Goal: Task Accomplishment & Management: Use online tool/utility

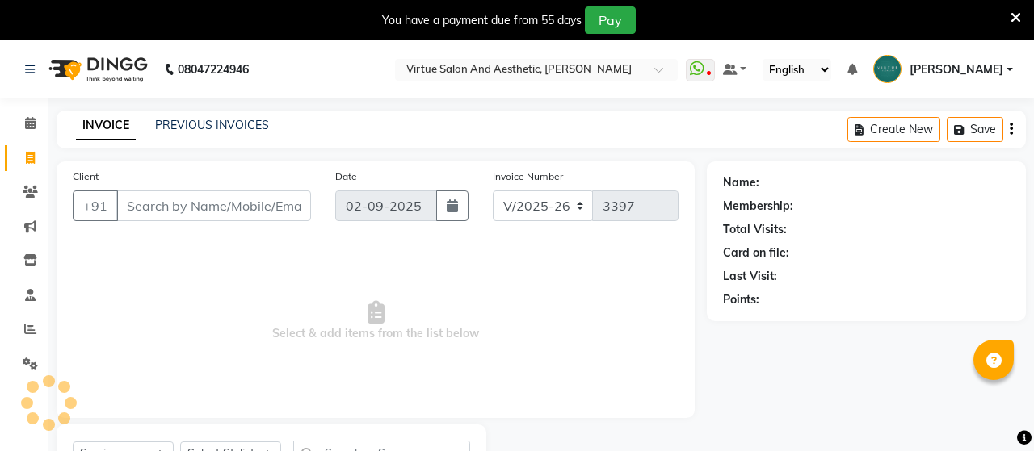
select select "4466"
select select "service"
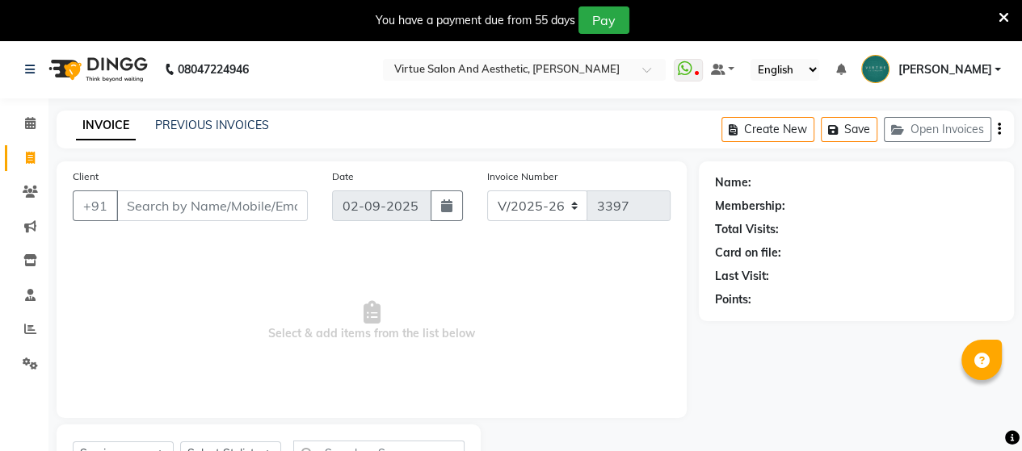
click at [145, 216] on input "Client" at bounding box center [211, 206] width 191 height 31
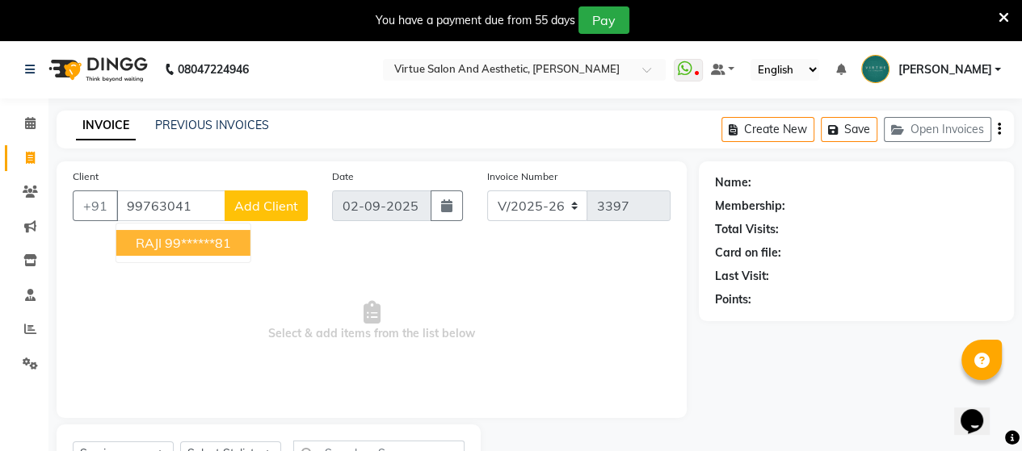
click at [177, 246] on ngb-highlight "99******81" at bounding box center [198, 243] width 66 height 16
type input "99******81"
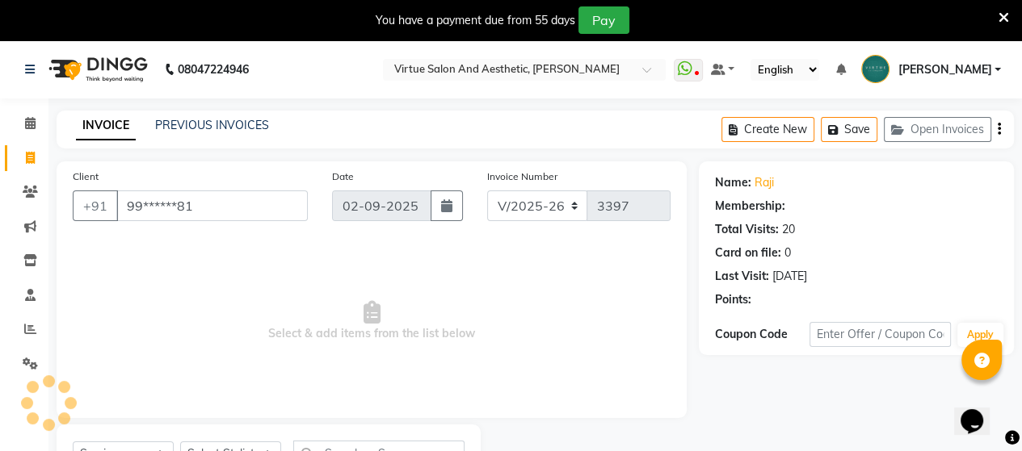
select select "1: Object"
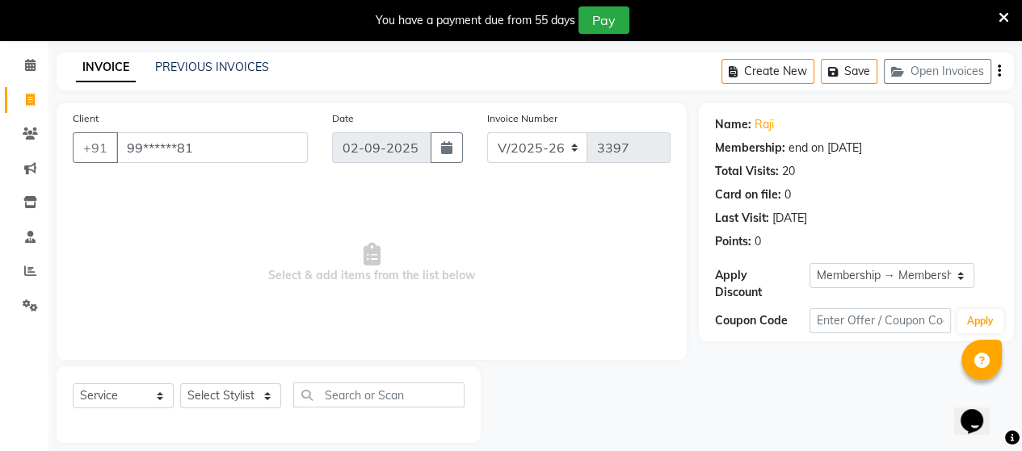
scroll to position [74, 0]
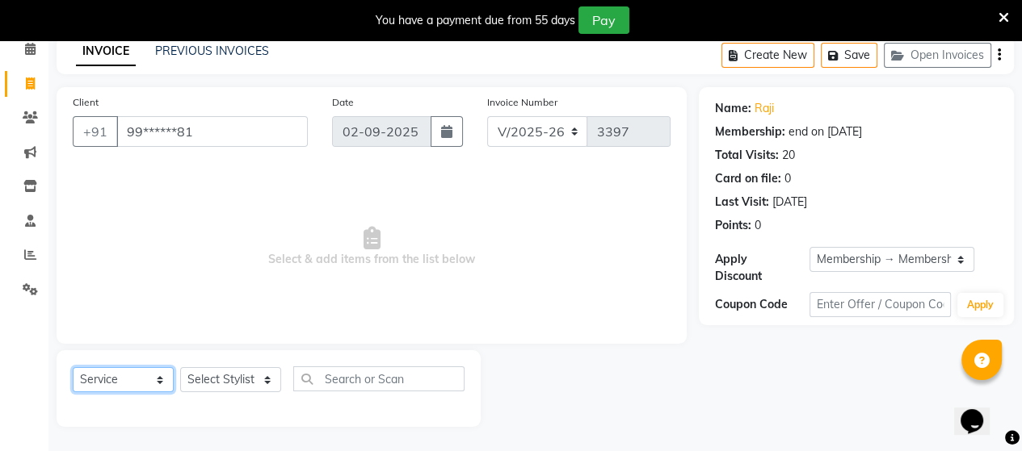
click at [110, 380] on select "Select Service Product Membership Package Voucher Prepaid Gift Card" at bounding box center [123, 379] width 101 height 25
click at [73, 368] on select "Select Service Product Membership Package Voucher Prepaid Gift Card" at bounding box center [123, 379] width 101 height 25
click at [220, 378] on select "Select Stylist Admin [PERSON_NAME] Apsu Auditor Ambattur [PERSON_NAME] Dingg - …" at bounding box center [230, 379] width 101 height 25
select select "25071"
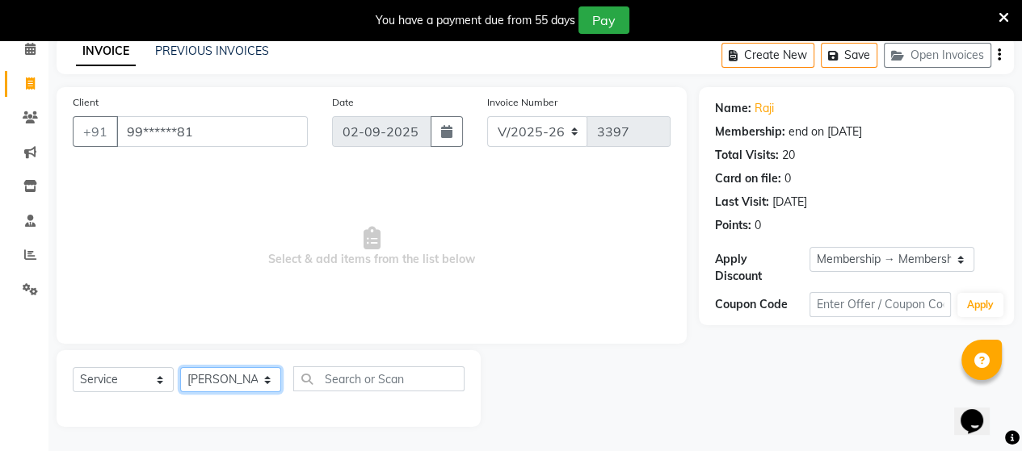
click at [180, 368] on select "Select Stylist Admin [PERSON_NAME] Apsu Auditor Ambattur [PERSON_NAME] Dingg - …" at bounding box center [230, 379] width 101 height 25
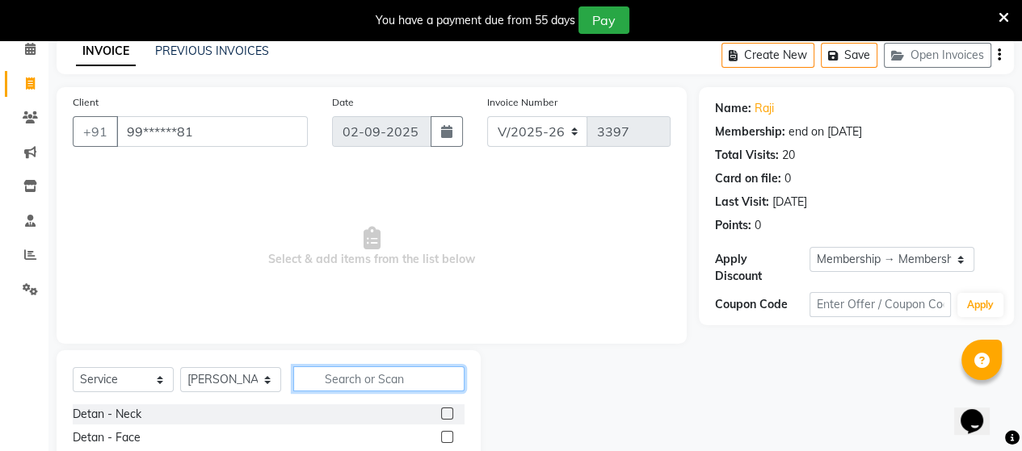
click at [348, 372] on input "text" at bounding box center [378, 379] width 171 height 25
click at [334, 376] on input "text" at bounding box center [378, 379] width 171 height 25
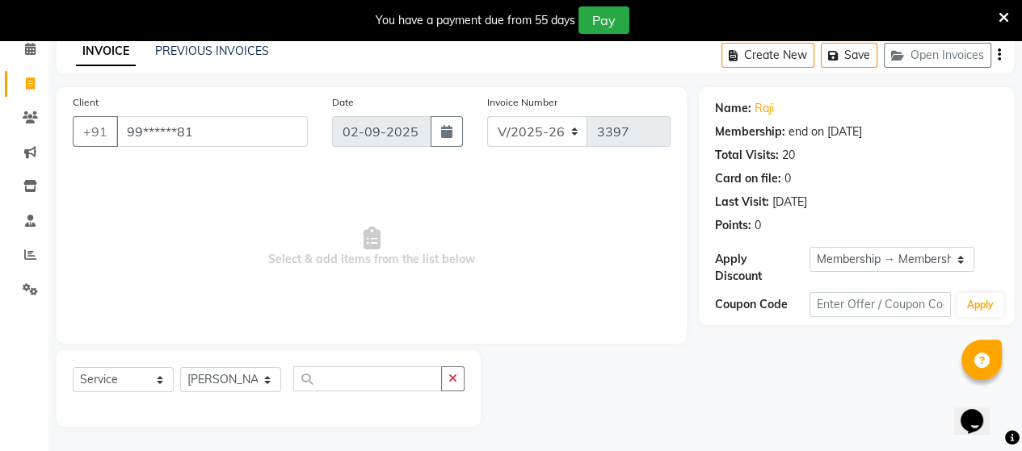
scroll to position [0, 0]
click at [200, 412] on div "Select Service Product Membership Package Voucher Prepaid Gift Card Select Styl…" at bounding box center [269, 389] width 424 height 77
click at [197, 373] on select "Select Stylist Admin [PERSON_NAME] Apsu Auditor Ambattur [PERSON_NAME] Dingg - …" at bounding box center [230, 379] width 101 height 25
click at [324, 389] on input "text" at bounding box center [367, 379] width 149 height 25
click at [325, 381] on input "text" at bounding box center [367, 379] width 149 height 25
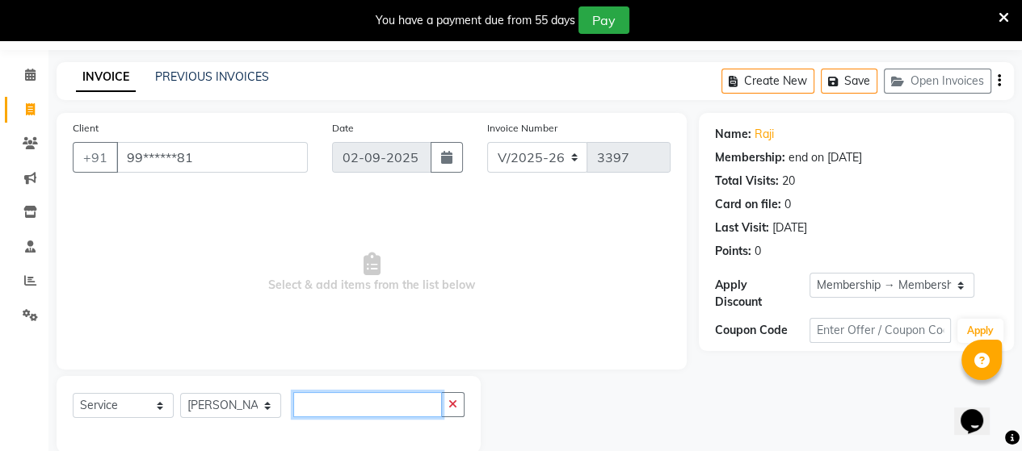
scroll to position [74, 0]
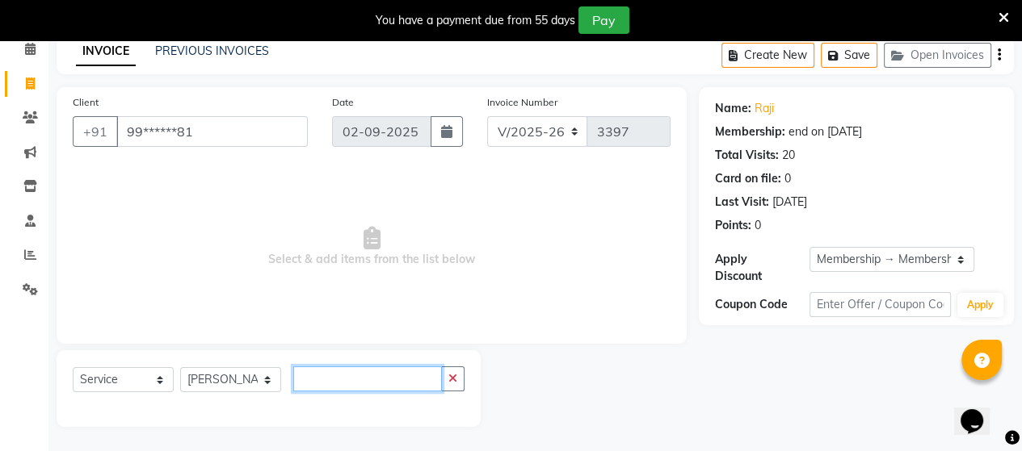
click at [309, 390] on input "text" at bounding box center [367, 379] width 149 height 25
click at [314, 381] on input "text" at bounding box center [367, 379] width 149 height 25
click at [441, 370] on input "text" at bounding box center [367, 379] width 149 height 25
click at [462, 375] on button "button" at bounding box center [452, 379] width 23 height 25
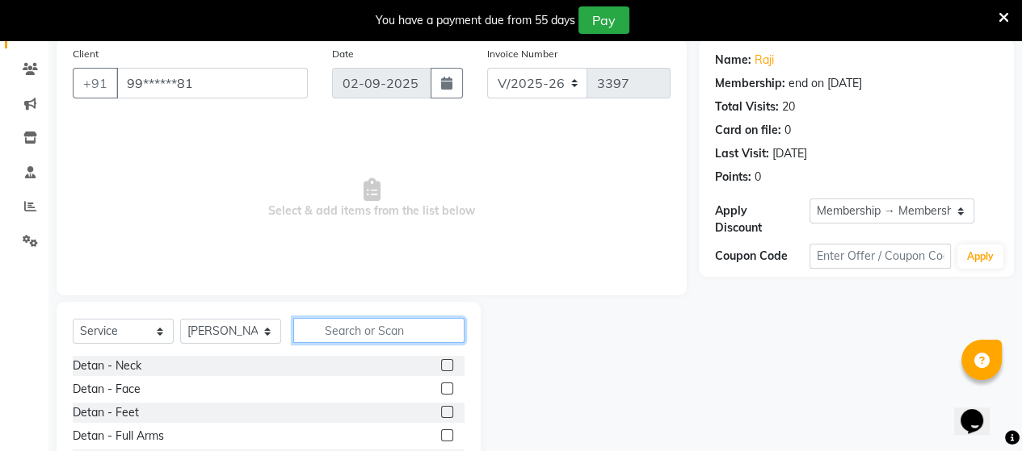
scroll to position [236, 0]
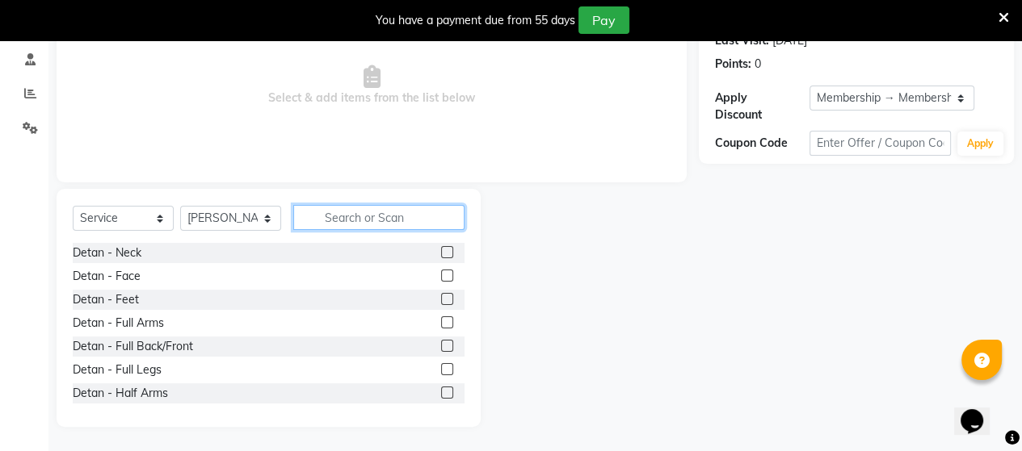
click at [322, 220] on input "text" at bounding box center [378, 217] width 171 height 25
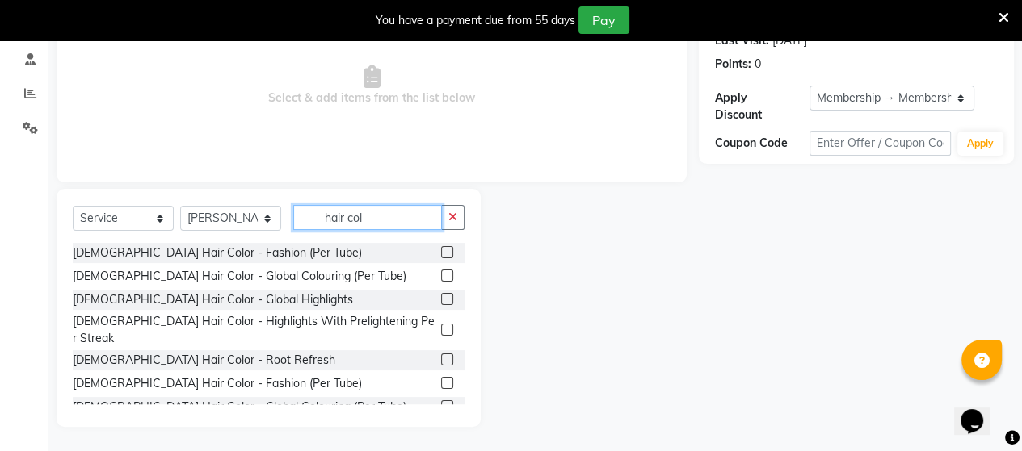
click at [374, 216] on input "hair col" at bounding box center [367, 217] width 149 height 25
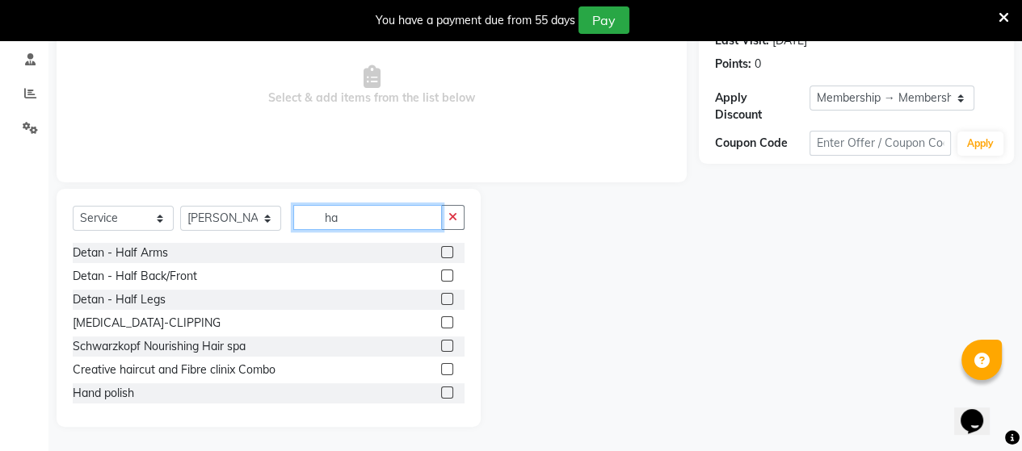
type input "h"
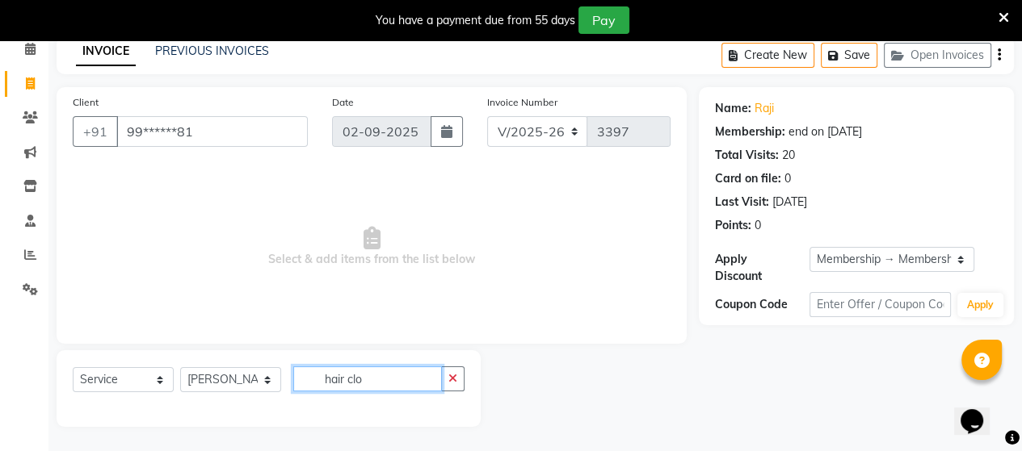
scroll to position [74, 0]
drag, startPoint x: 399, startPoint y: 377, endPoint x: 423, endPoint y: 361, distance: 29.1
click at [401, 377] on input "hair clo" at bounding box center [367, 379] width 149 height 25
type input "h"
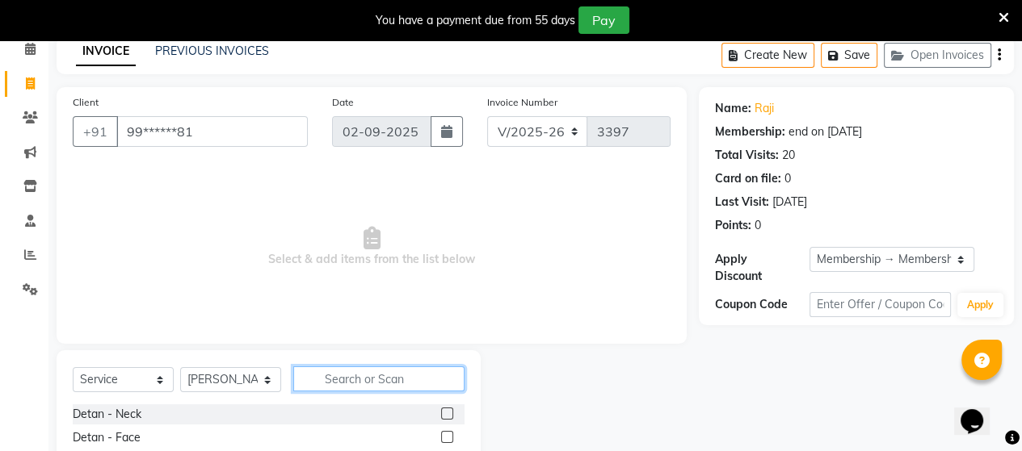
scroll to position [236, 0]
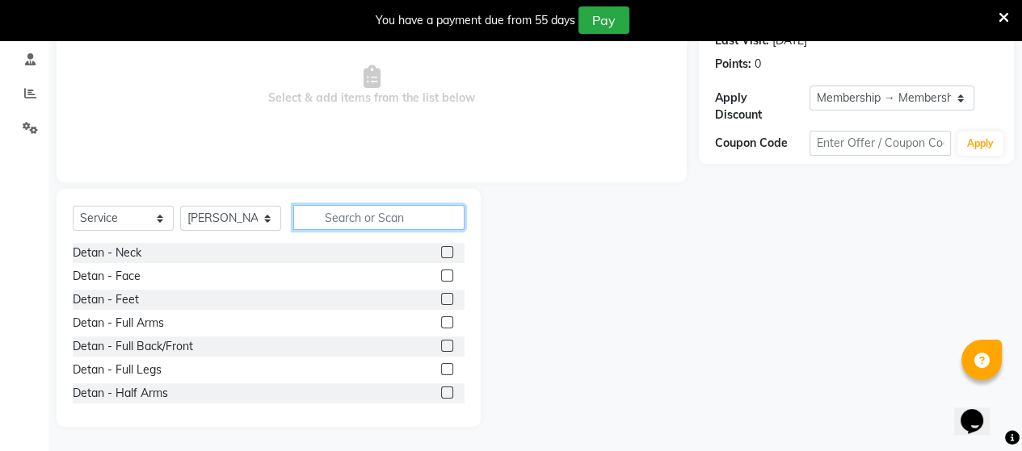
click at [313, 224] on input "text" at bounding box center [378, 217] width 171 height 25
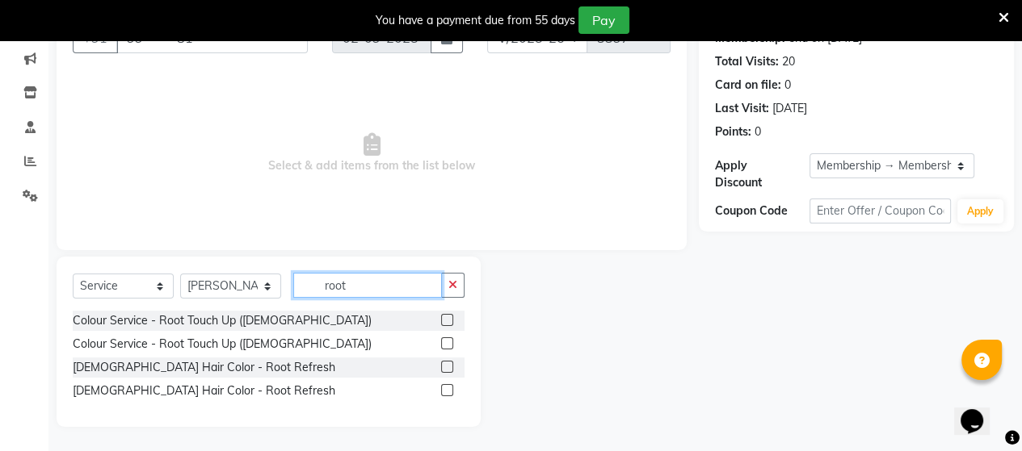
scroll to position [168, 0]
type input "root"
click at [446, 321] on label at bounding box center [447, 320] width 12 height 12
click at [446, 321] on input "checkbox" at bounding box center [446, 321] width 10 height 10
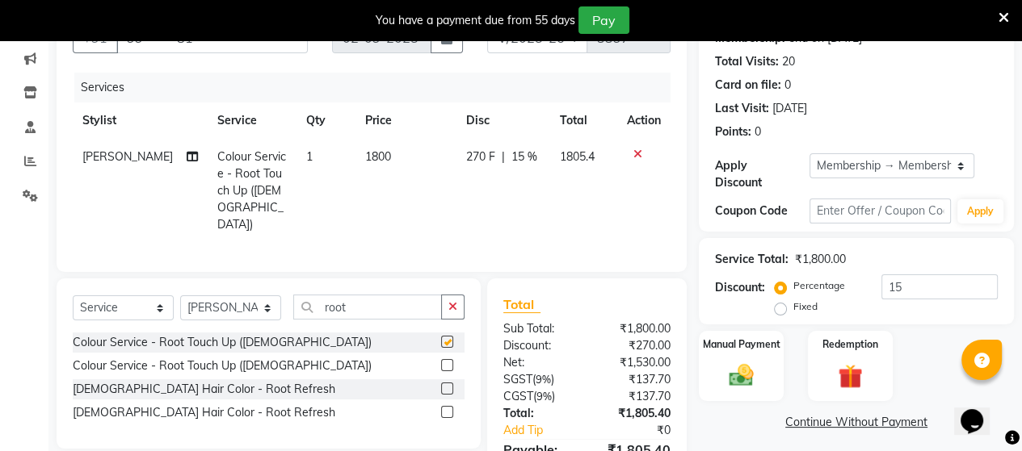
checkbox input "false"
click at [349, 302] on input "root" at bounding box center [367, 307] width 149 height 25
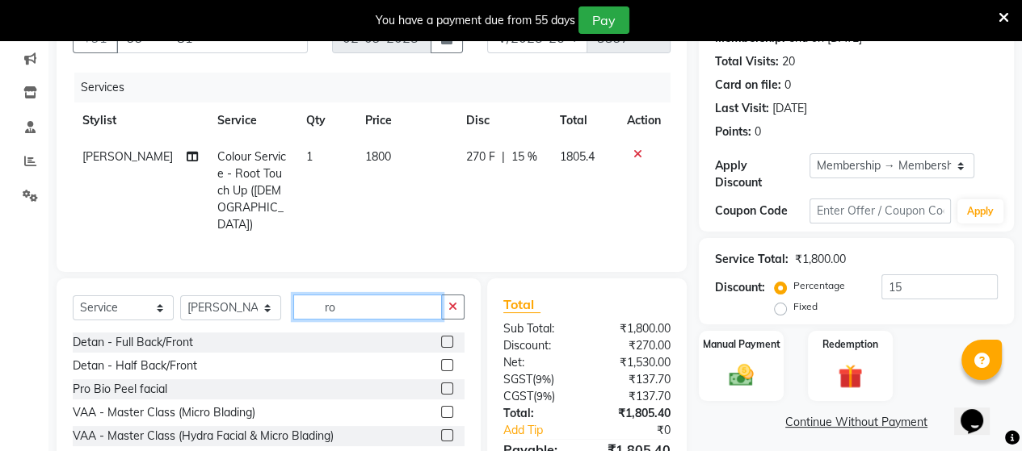
type input "r"
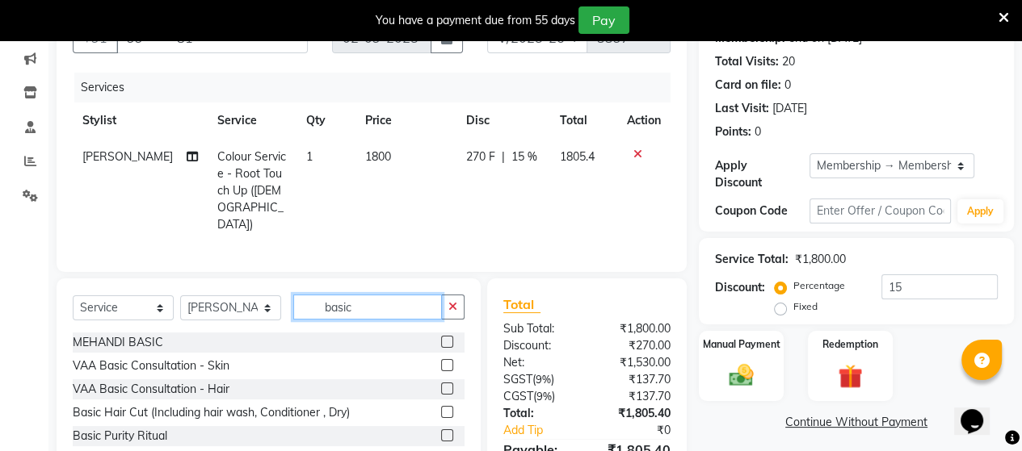
type input "basic"
click at [441, 406] on label at bounding box center [447, 412] width 12 height 12
click at [441, 408] on input "checkbox" at bounding box center [446, 413] width 10 height 10
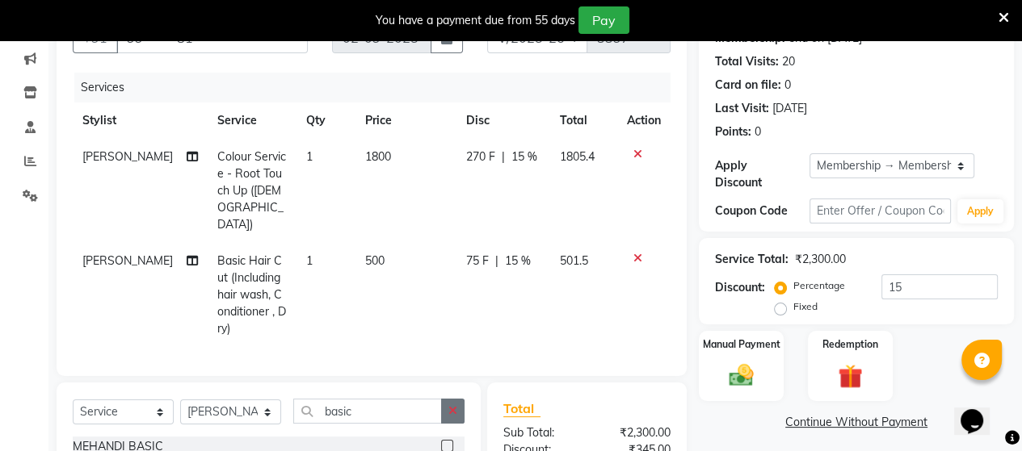
checkbox input "false"
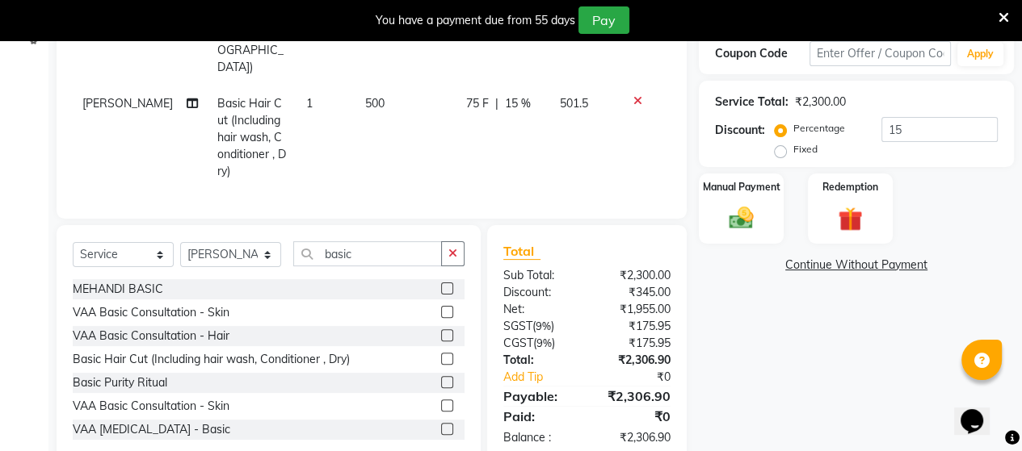
scroll to position [340, 0]
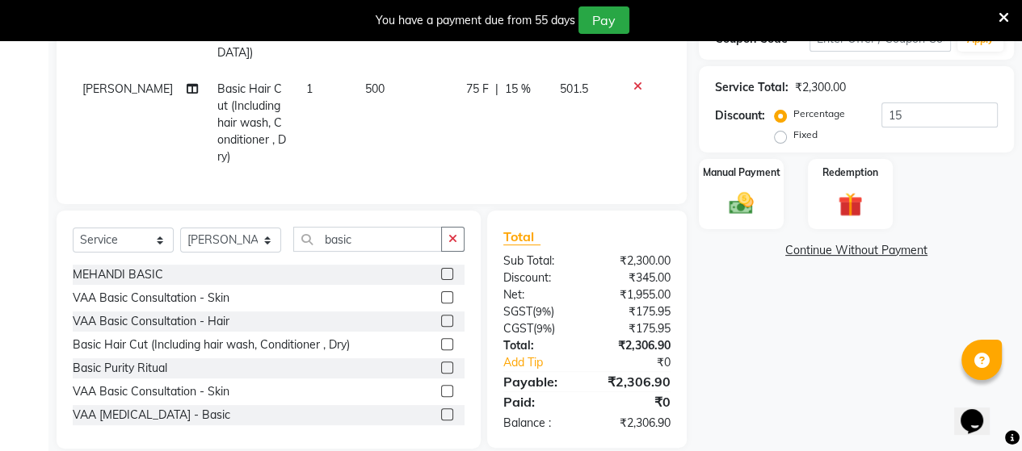
click at [641, 81] on div at bounding box center [644, 86] width 34 height 11
click at [631, 81] on div at bounding box center [644, 86] width 34 height 11
click at [636, 81] on icon at bounding box center [637, 86] width 9 height 11
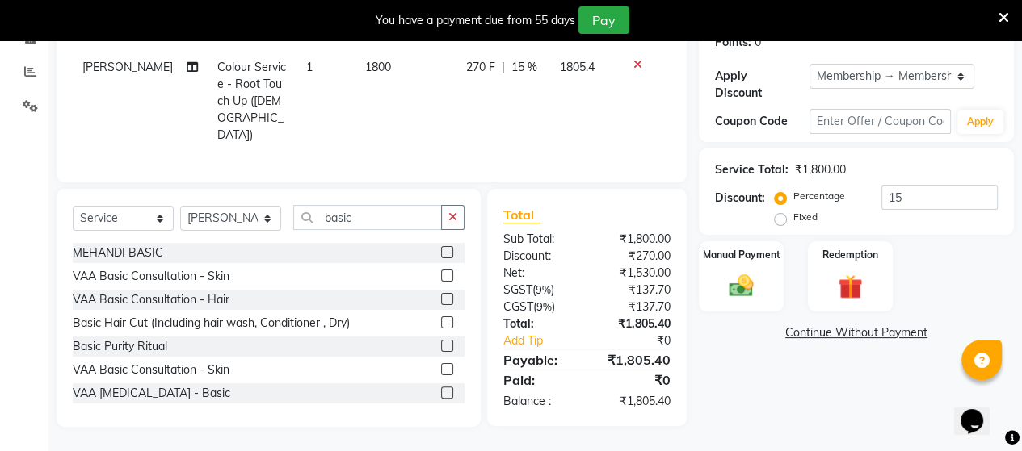
scroll to position [253, 0]
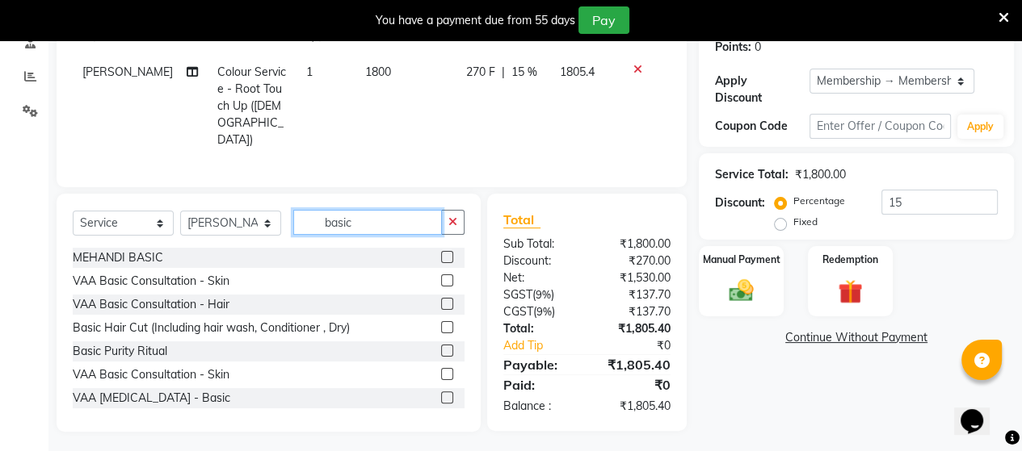
click at [354, 222] on input "basic" at bounding box center [367, 222] width 149 height 25
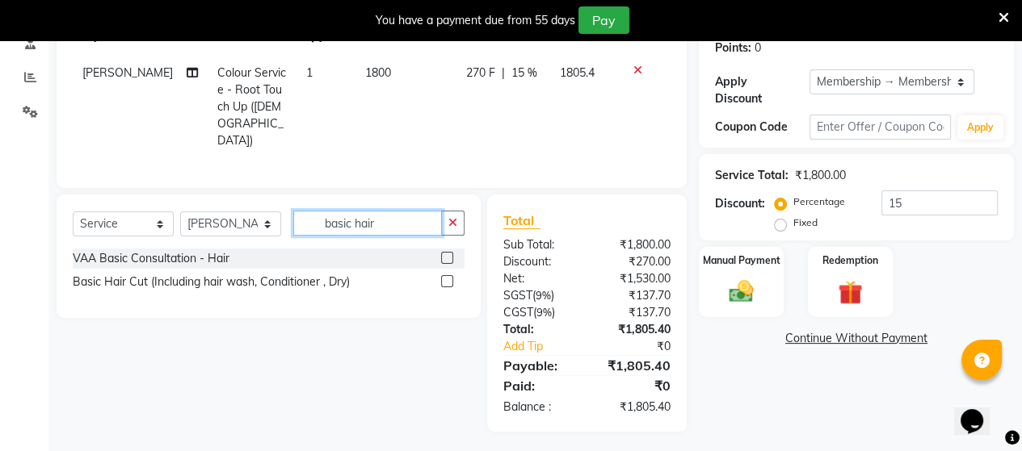
type input "basic hair"
click at [447, 278] on label at bounding box center [447, 281] width 12 height 12
click at [447, 278] on input "checkbox" at bounding box center [446, 282] width 10 height 10
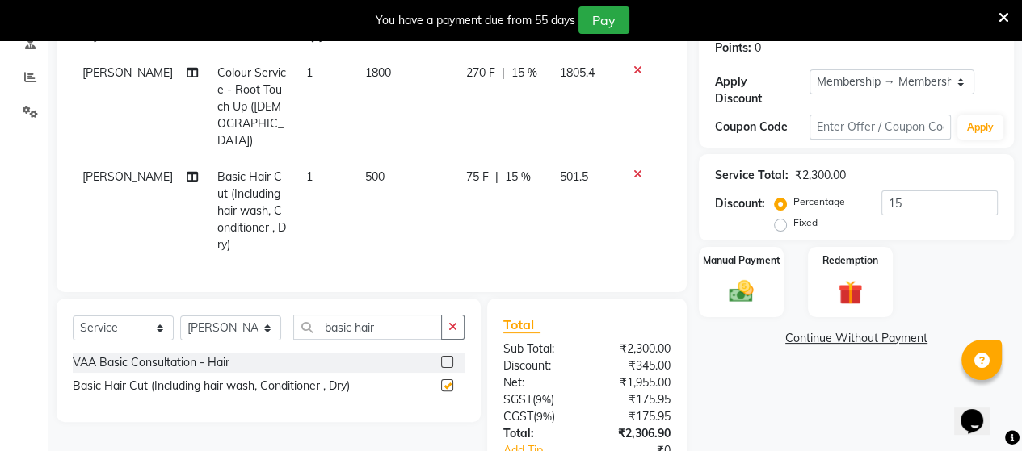
checkbox input "false"
click at [381, 159] on td "500" at bounding box center [406, 211] width 102 height 104
select select "25071"
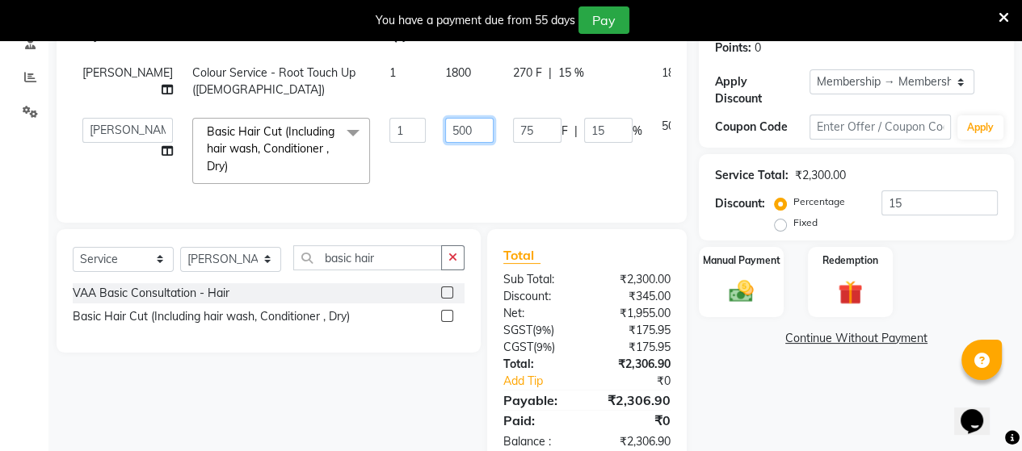
click at [445, 124] on input "500" at bounding box center [469, 130] width 48 height 25
type input "5"
type input "900"
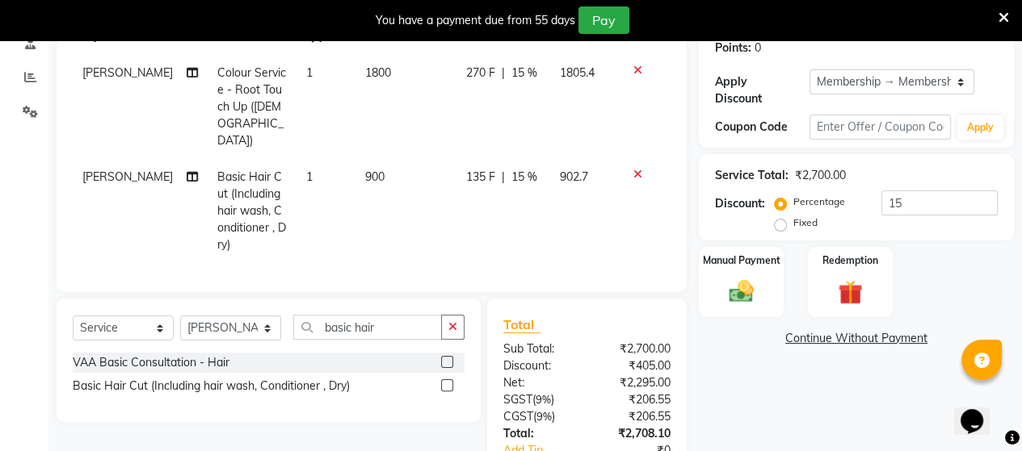
click at [384, 159] on tr "[PERSON_NAME] Basic Hair Cut (Including hair wash, Conditioner , Dry) 1 900 135…" at bounding box center [372, 211] width 598 height 104
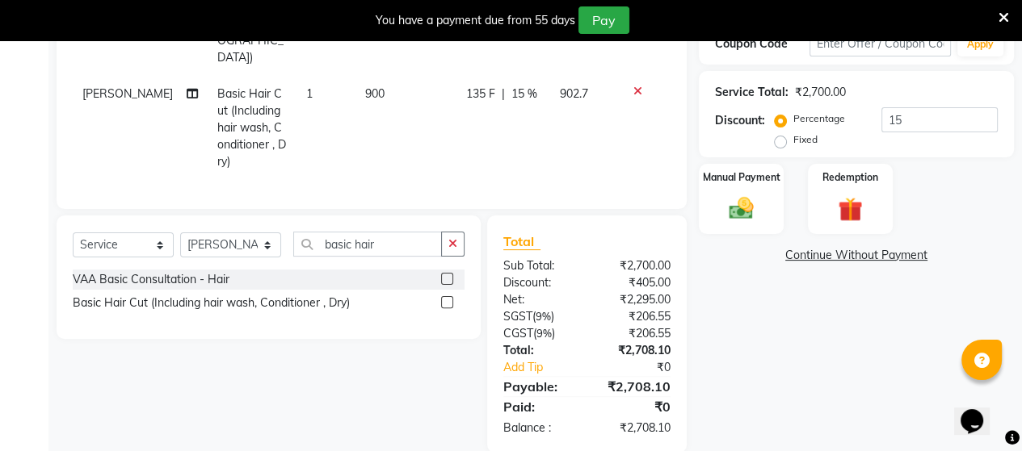
scroll to position [339, 0]
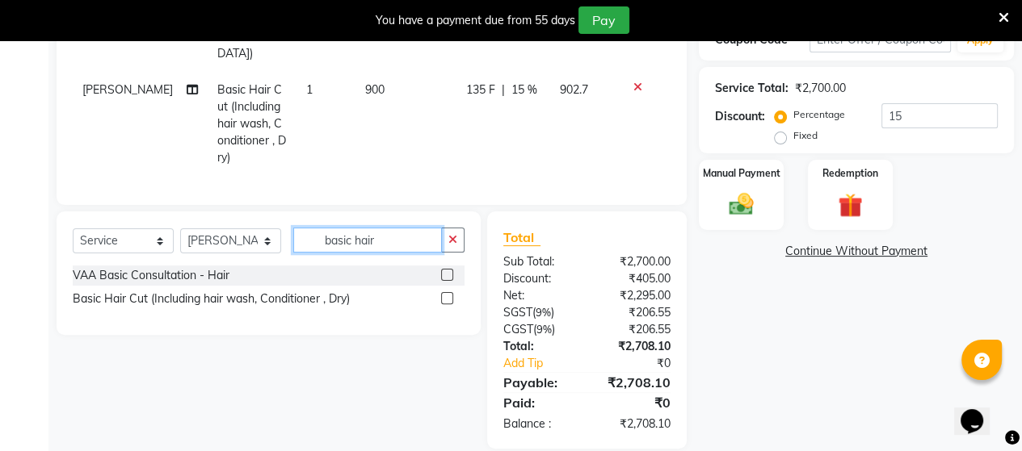
click at [386, 228] on input "basic hair" at bounding box center [367, 240] width 149 height 25
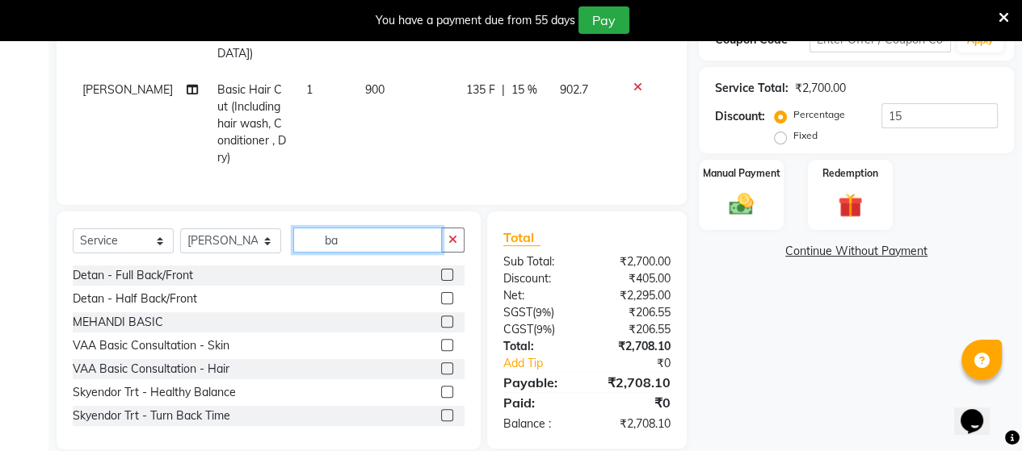
type input "b"
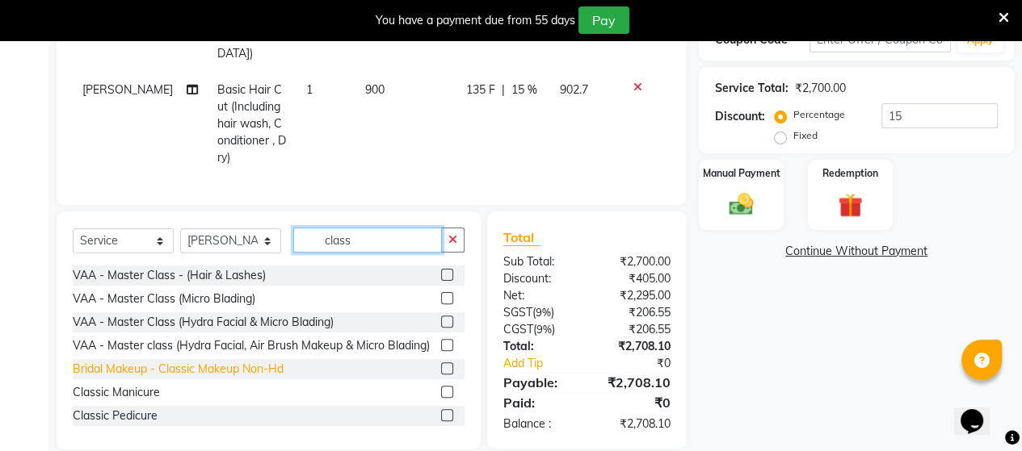
scroll to position [81, 0]
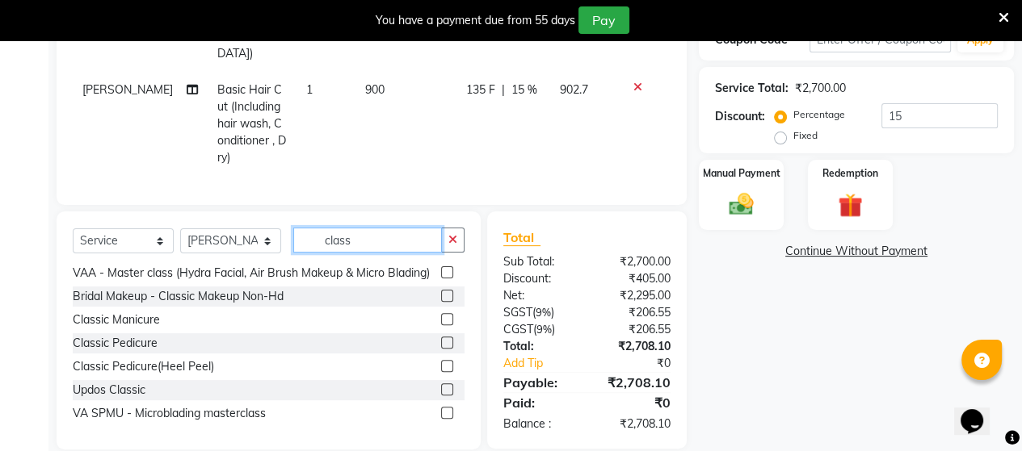
type input "class"
click at [441, 337] on label at bounding box center [447, 343] width 12 height 12
click at [441, 338] on input "checkbox" at bounding box center [446, 343] width 10 height 10
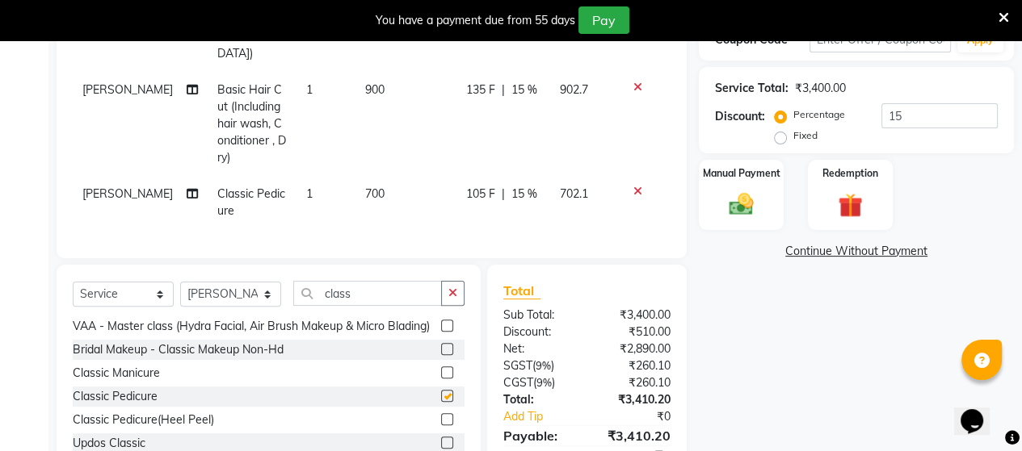
checkbox input "false"
click at [111, 176] on td "[PERSON_NAME]" at bounding box center [140, 202] width 135 height 53
select select "25071"
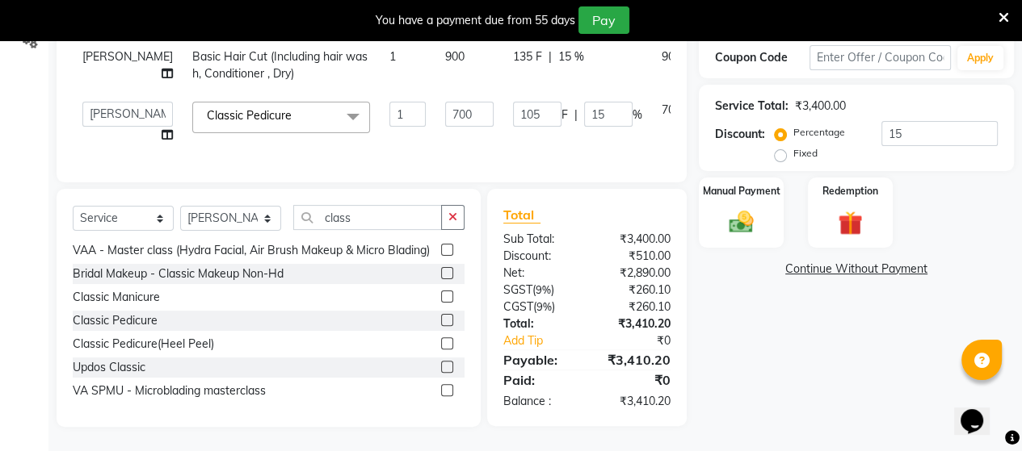
scroll to position [334, 0]
click at [126, 102] on select "Admin [PERSON_NAME] Apsu Auditor [PERSON_NAME] Dingg - Support Team [PERSON_NAM…" at bounding box center [127, 114] width 90 height 25
select select "59088"
click at [364, 219] on input "class" at bounding box center [367, 217] width 149 height 25
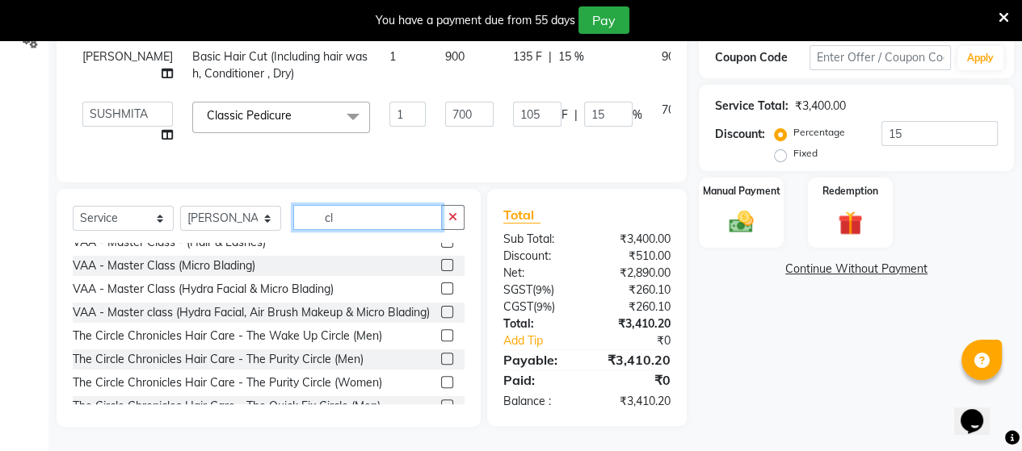
type input "c"
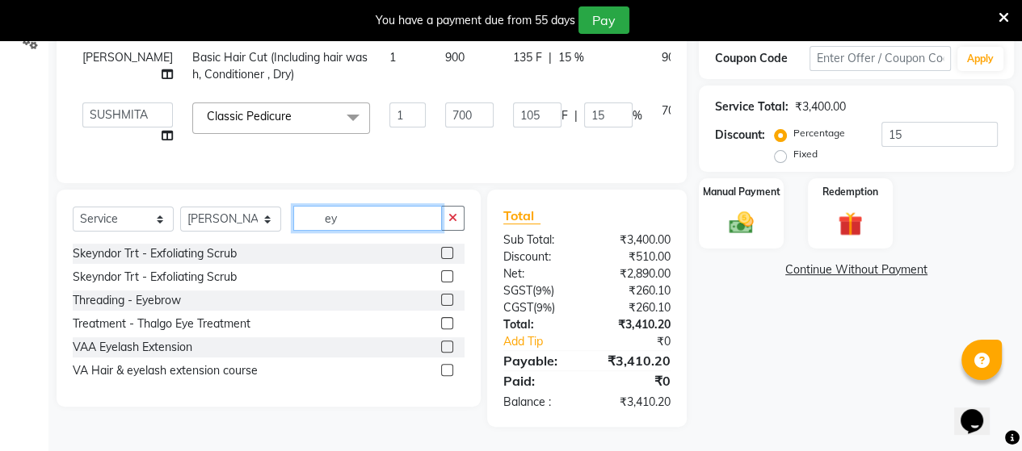
scroll to position [0, 0]
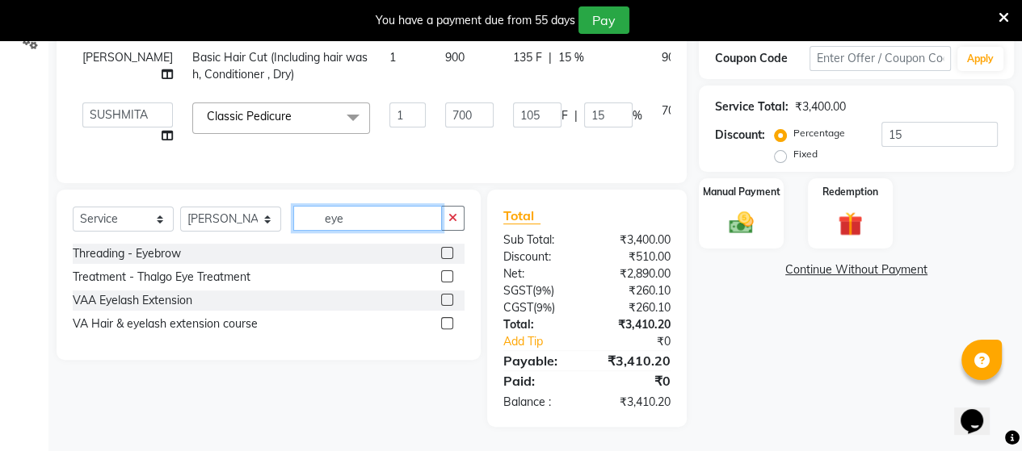
type input "eye"
click at [443, 250] on label at bounding box center [447, 253] width 12 height 12
click at [443, 250] on input "checkbox" at bounding box center [446, 254] width 10 height 10
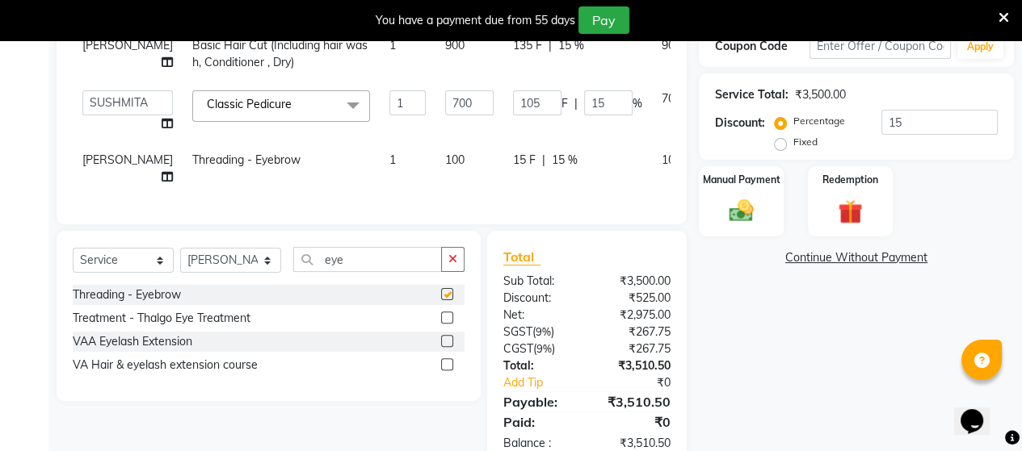
checkbox input "false"
click at [545, 158] on div "15 F | 15 %" at bounding box center [577, 160] width 129 height 17
select select "25071"
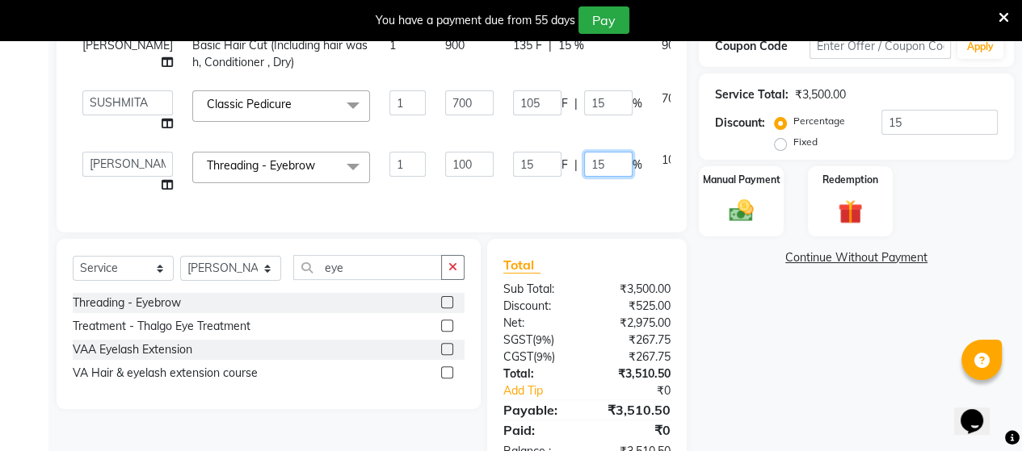
click at [584, 161] on input "15" at bounding box center [608, 164] width 48 height 25
type input "1"
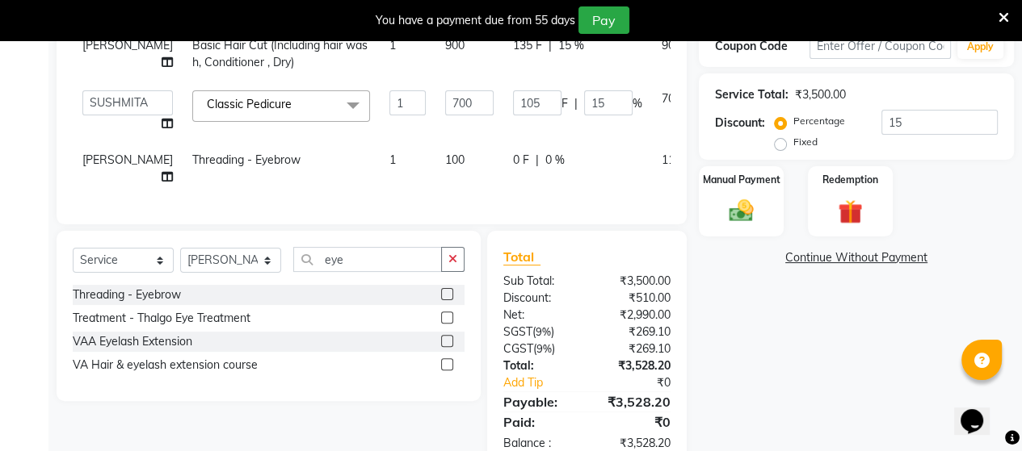
click at [501, 200] on div "Services Stylist Service Qty Price Disc Total Action [PERSON_NAME] Colour Servi…" at bounding box center [372, 58] width 598 height 300
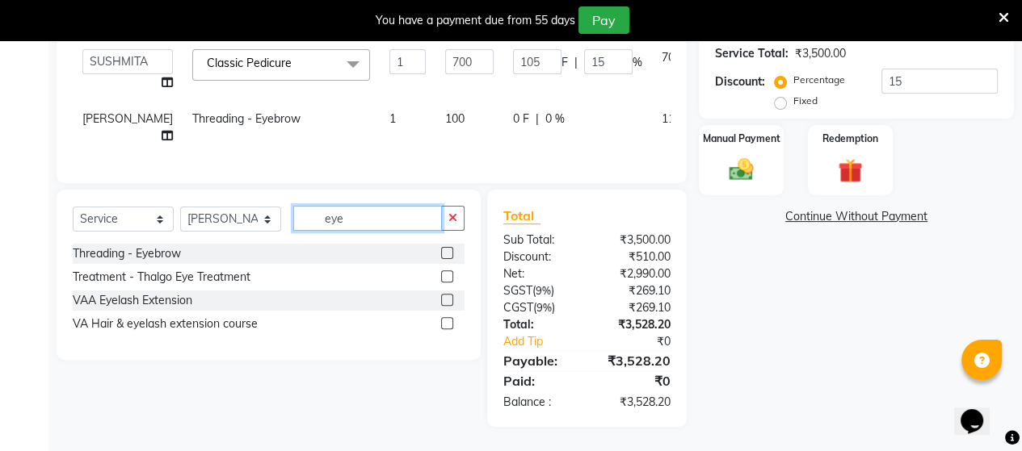
click at [344, 225] on input "eye" at bounding box center [367, 218] width 149 height 25
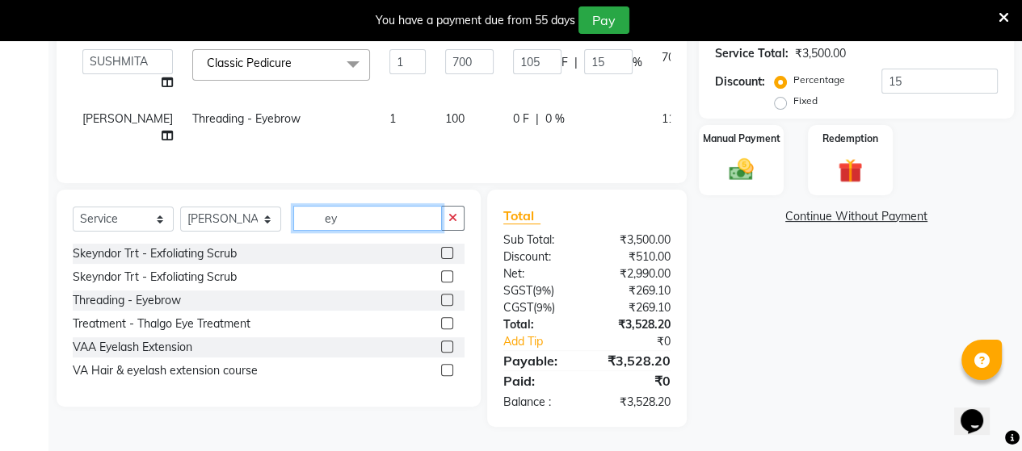
type input "e"
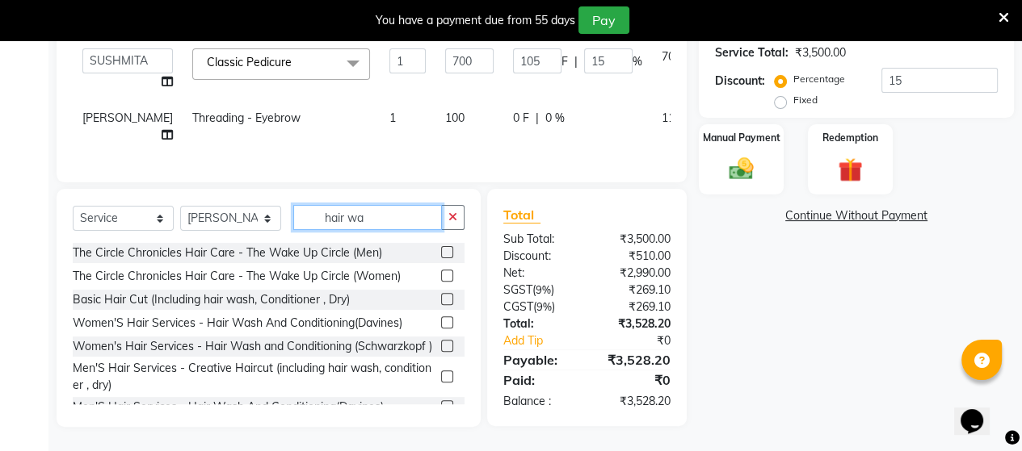
type input "hair wa"
click at [441, 351] on label at bounding box center [447, 346] width 12 height 12
click at [441, 351] on input "checkbox" at bounding box center [446, 347] width 10 height 10
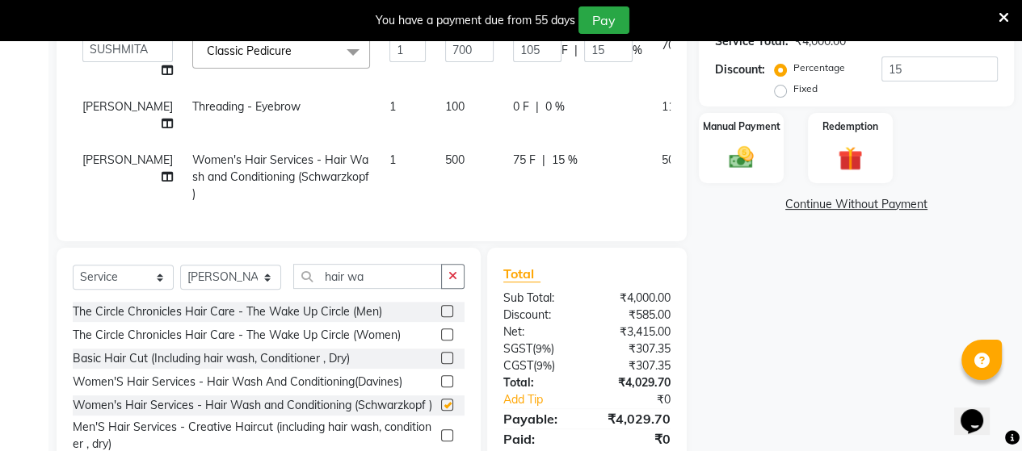
checkbox input "false"
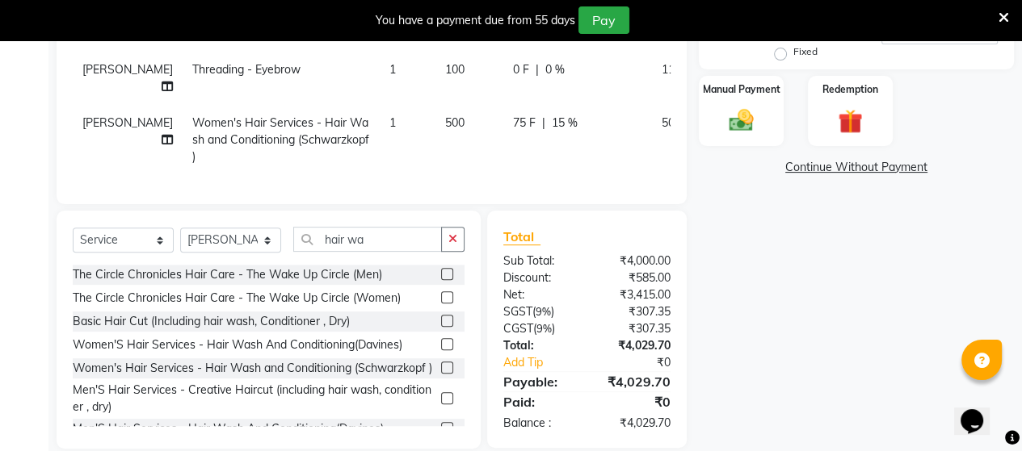
scroll to position [458, 0]
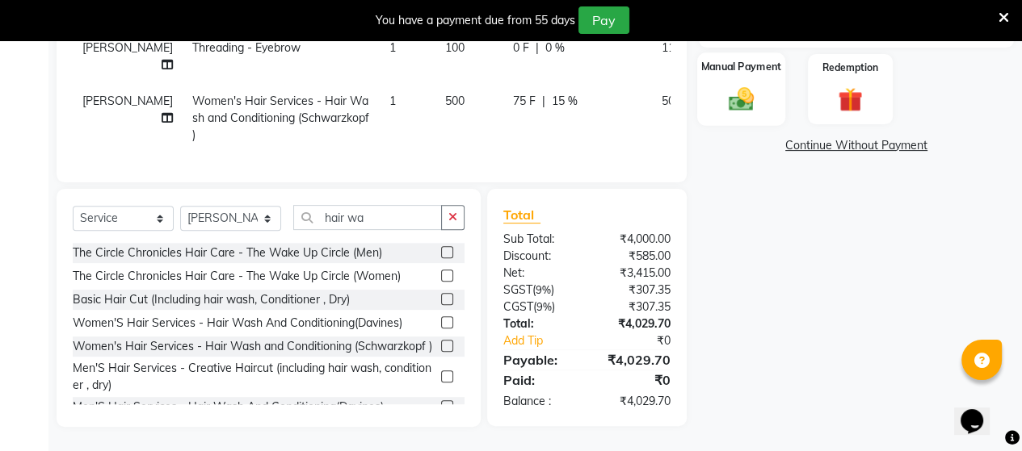
click at [737, 84] on img at bounding box center [740, 98] width 41 height 29
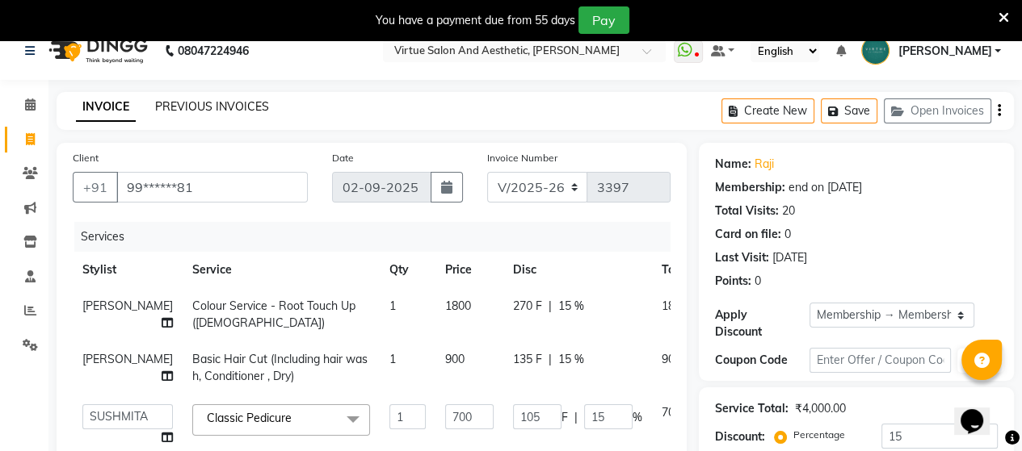
scroll to position [0, 0]
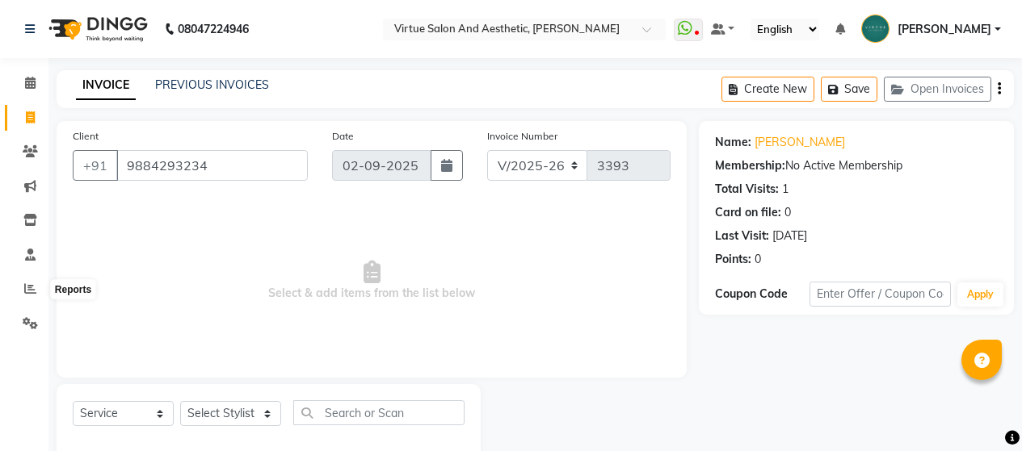
select select "4466"
select select "service"
click at [31, 288] on icon at bounding box center [30, 289] width 12 height 12
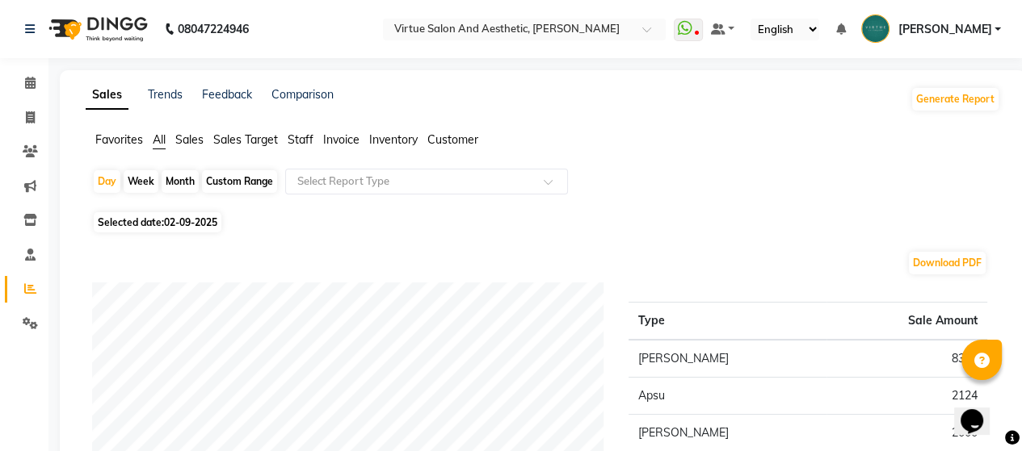
click at [178, 184] on div "Month" at bounding box center [180, 181] width 37 height 23
select select "9"
select select "2025"
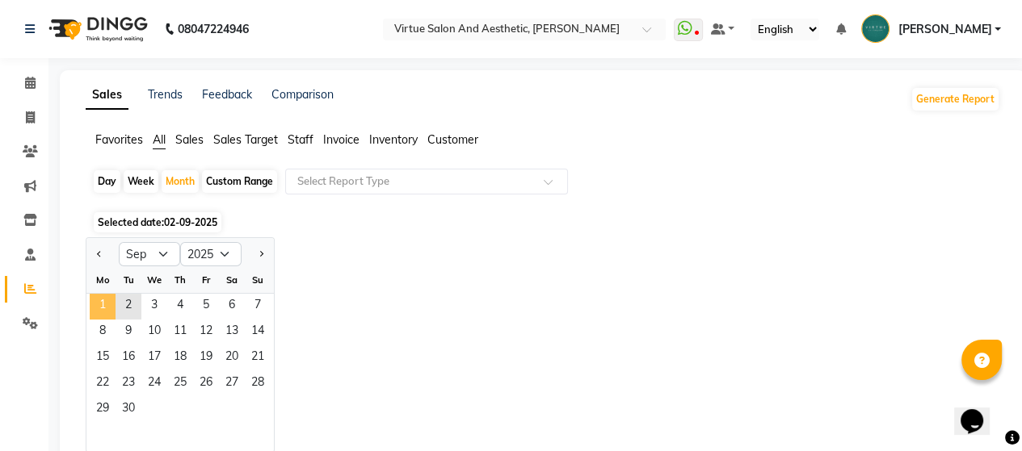
click at [108, 299] on span "1" at bounding box center [103, 307] width 26 height 26
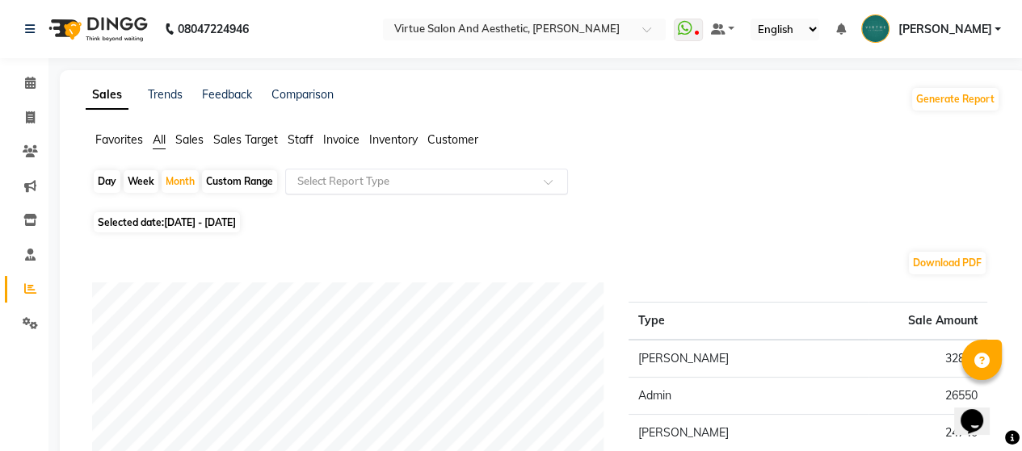
click at [355, 170] on div "Select Report Type" at bounding box center [426, 182] width 283 height 26
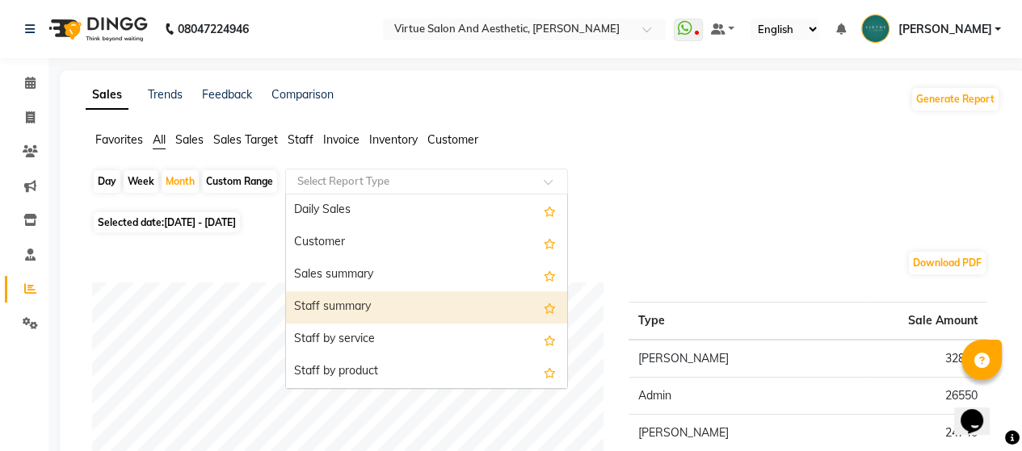
click at [321, 309] on div "Staff summary" at bounding box center [426, 308] width 281 height 32
select select "full_report"
select select "csv"
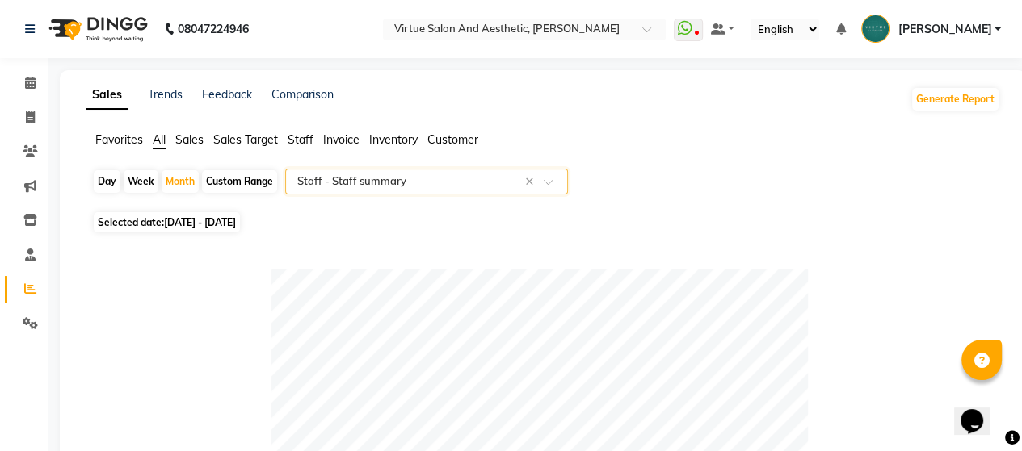
select select "service"
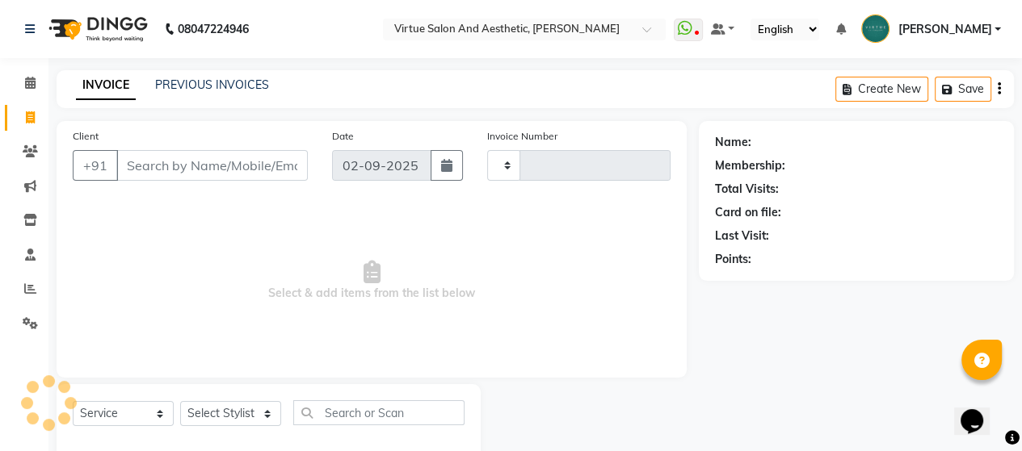
scroll to position [34, 0]
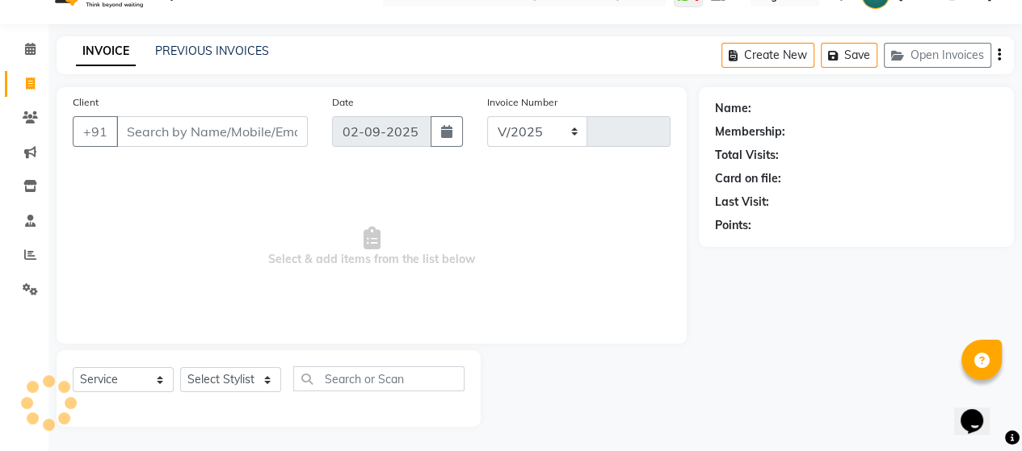
select select "4466"
type input "3398"
